Goal: Task Accomplishment & Management: Manage account settings

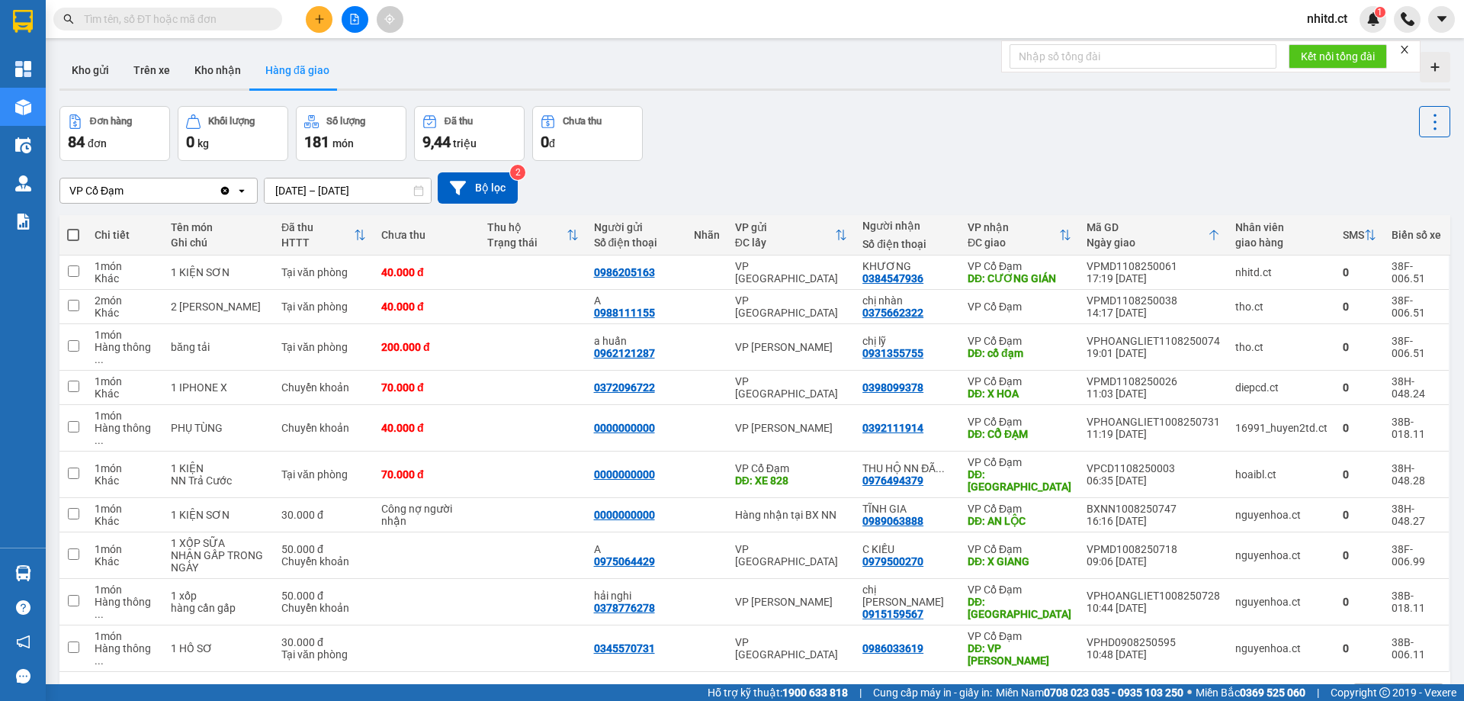
click at [1309, 21] on span "nhitd.ct" at bounding box center [1327, 18] width 65 height 19
click at [1323, 47] on span "Đăng xuất" at bounding box center [1349, 47] width 64 height 17
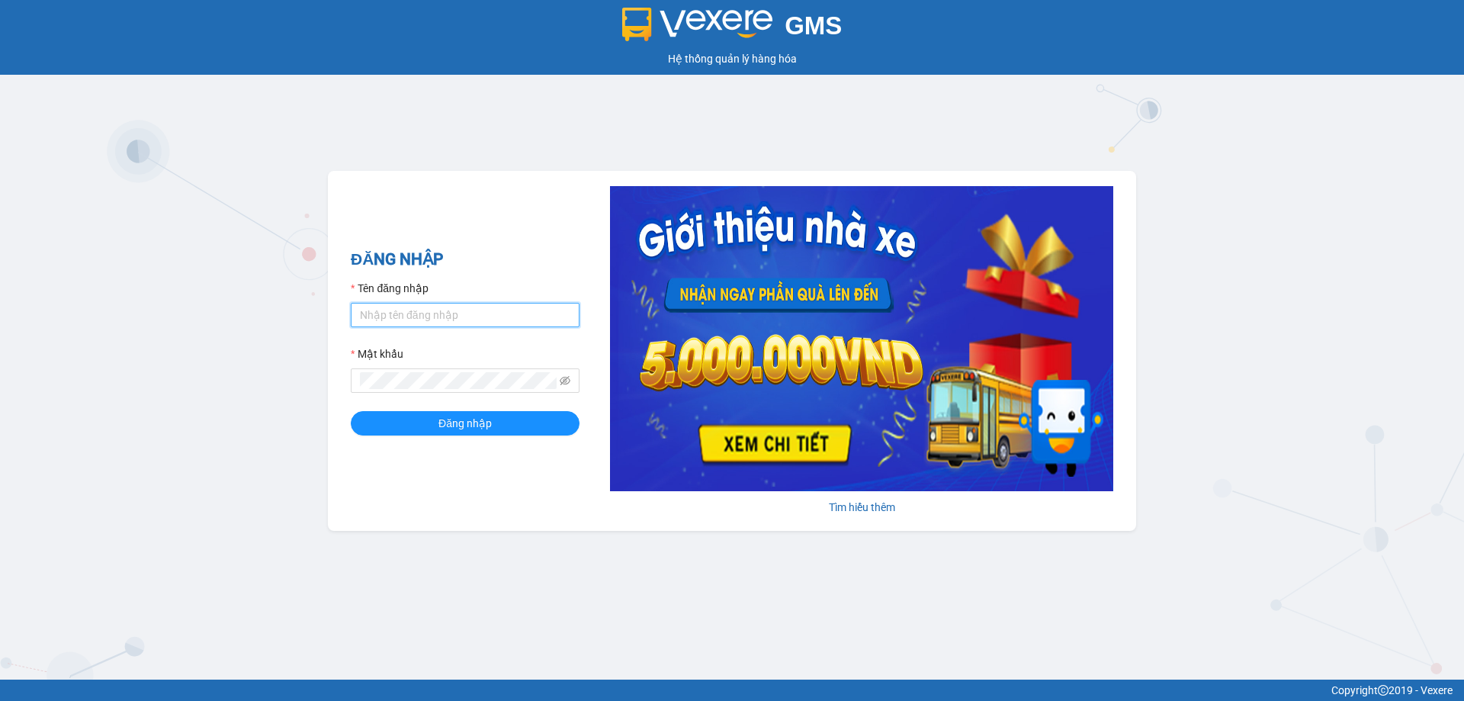
click at [416, 317] on input "Tên đăng nhập" at bounding box center [465, 315] width 229 height 24
type input "thuycg.ct"
click at [567, 374] on span at bounding box center [565, 380] width 11 height 17
click at [567, 381] on icon "eye-invisible" at bounding box center [565, 380] width 11 height 11
click at [486, 422] on span "Đăng nhập" at bounding box center [464, 423] width 53 height 17
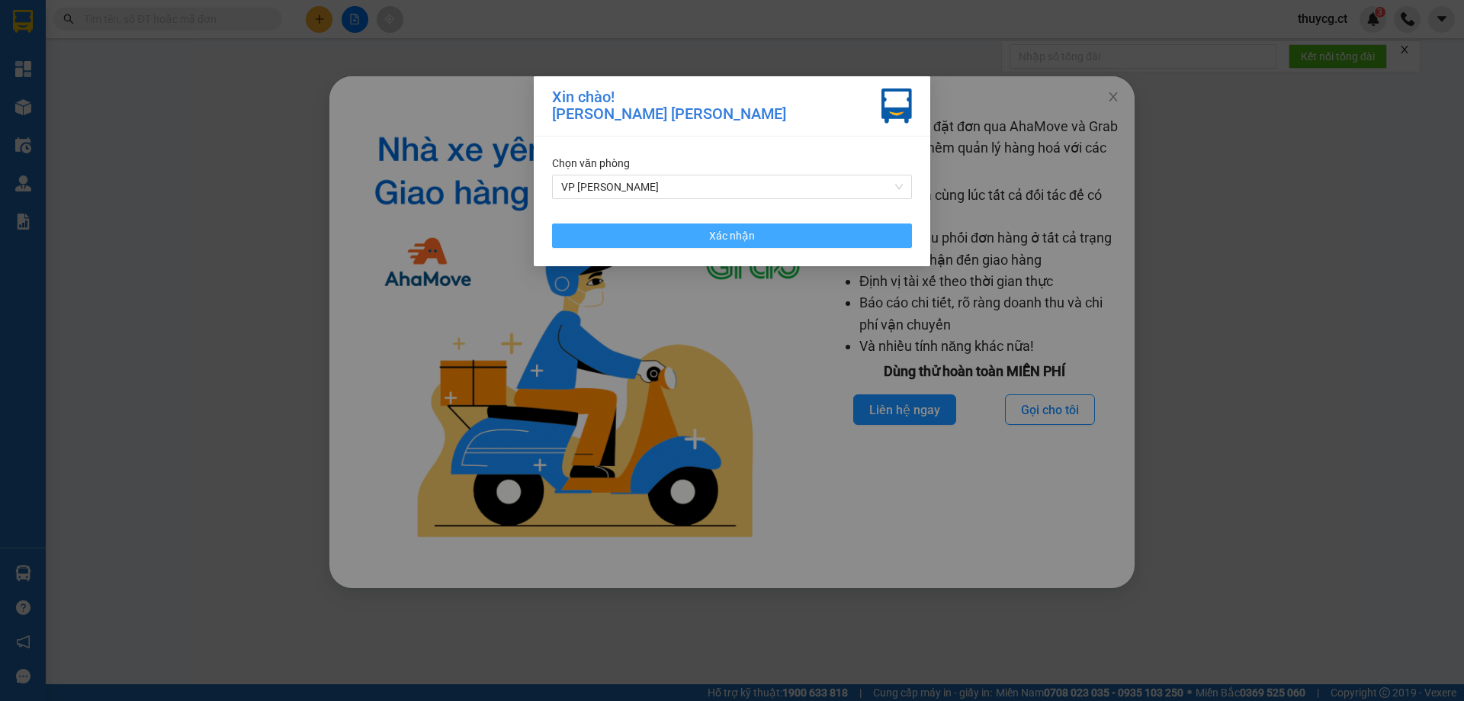
click at [757, 229] on button "Xác nhận" at bounding box center [732, 235] width 360 height 24
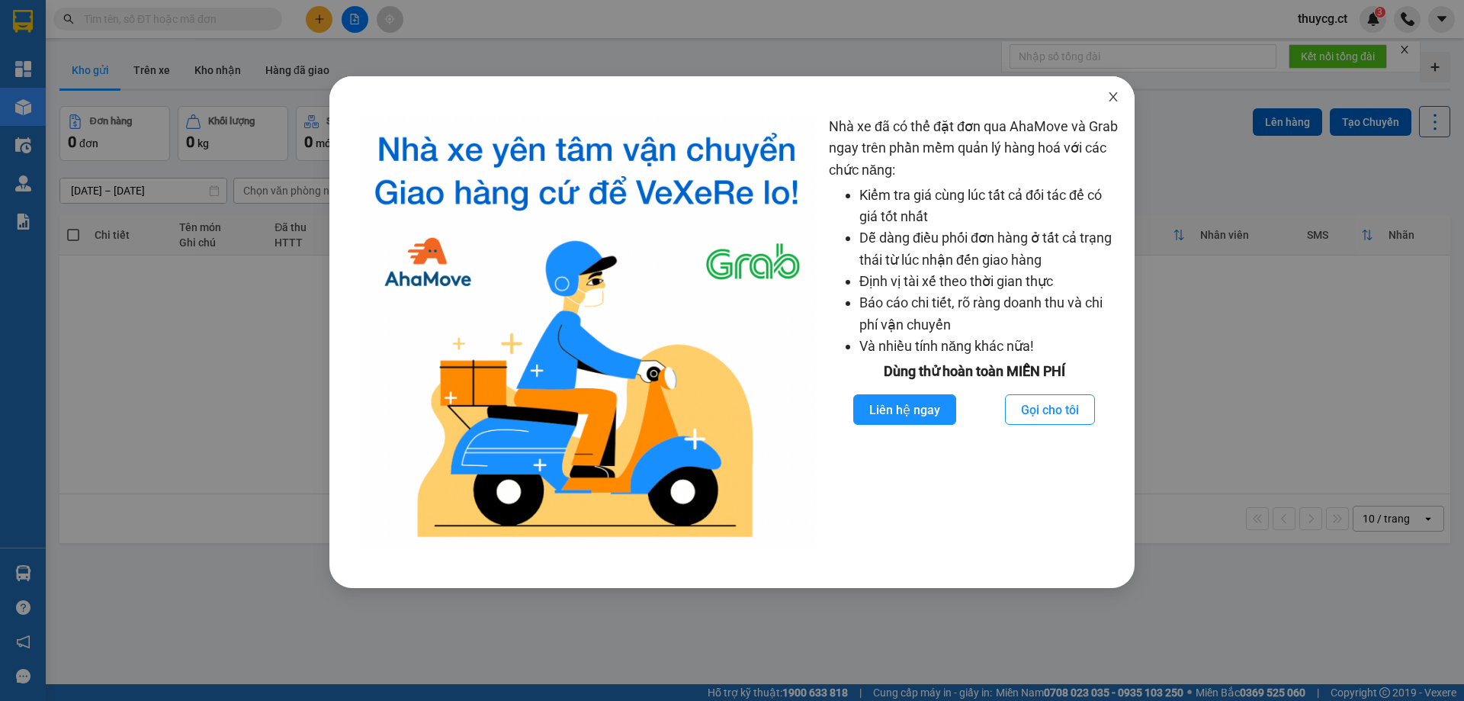
click at [1121, 99] on span "Close" at bounding box center [1113, 97] width 43 height 43
